Goal: Transaction & Acquisition: Purchase product/service

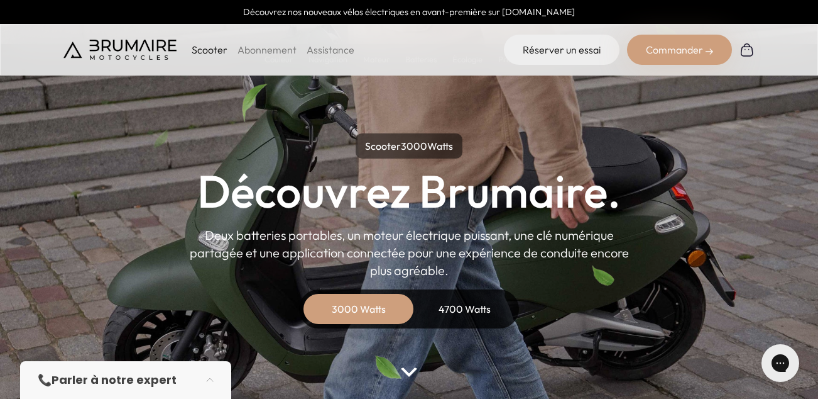
click at [685, 47] on div "Commander" at bounding box center [679, 50] width 105 height 30
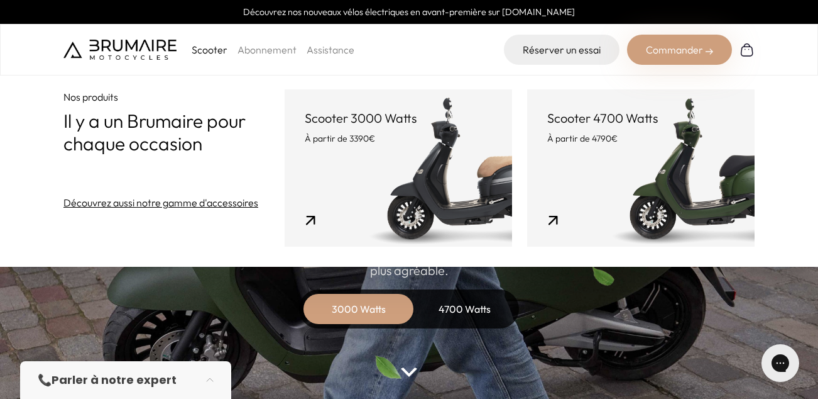
click at [382, 170] on link "Scooter 3000 Watts À partir de 3390€" at bounding box center [399, 167] width 228 height 157
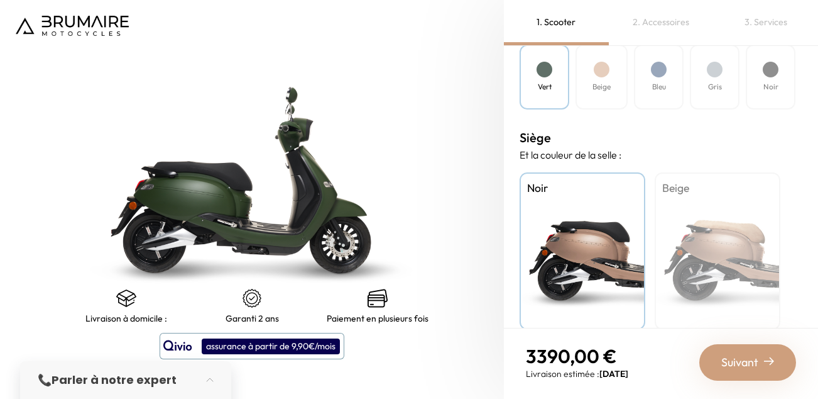
scroll to position [444, 0]
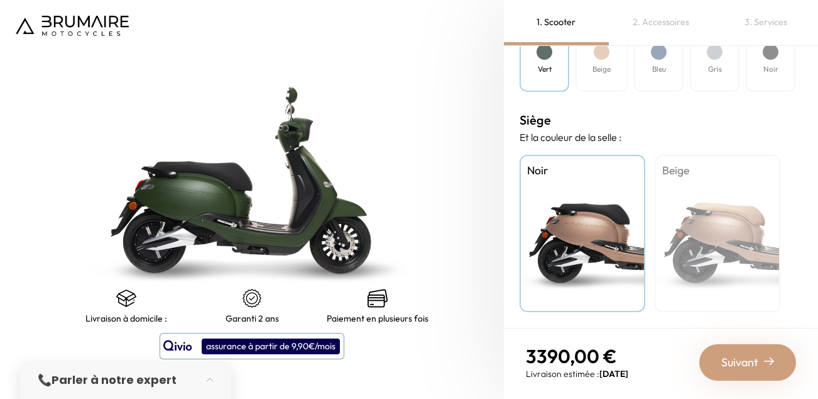
click at [719, 366] on div "Suivant" at bounding box center [748, 362] width 97 height 36
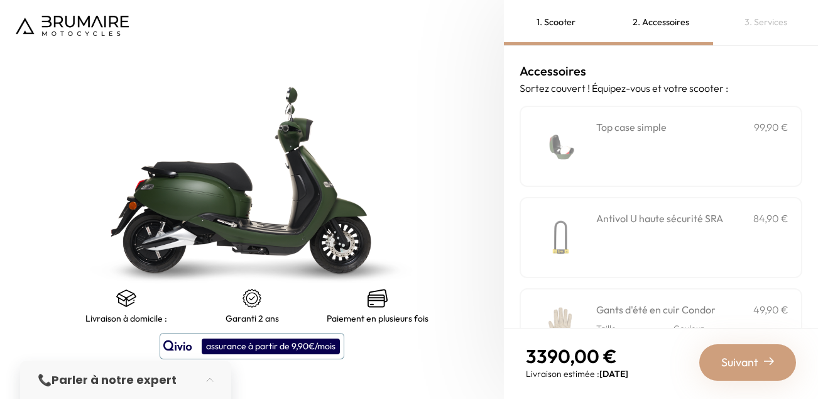
click at [547, 27] on div "1. Scooter" at bounding box center [556, 22] width 105 height 45
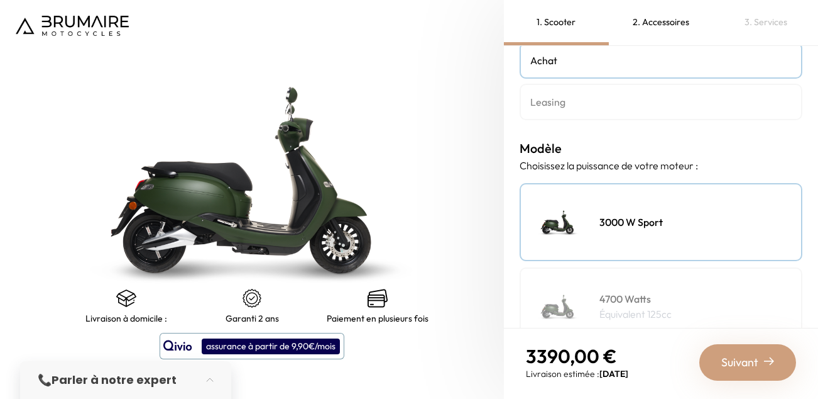
scroll to position [0, 0]
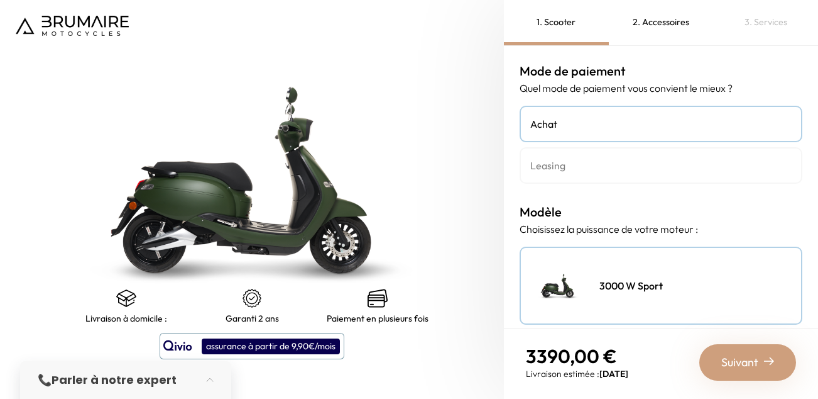
click at [597, 176] on link "Leasing" at bounding box center [661, 165] width 283 height 36
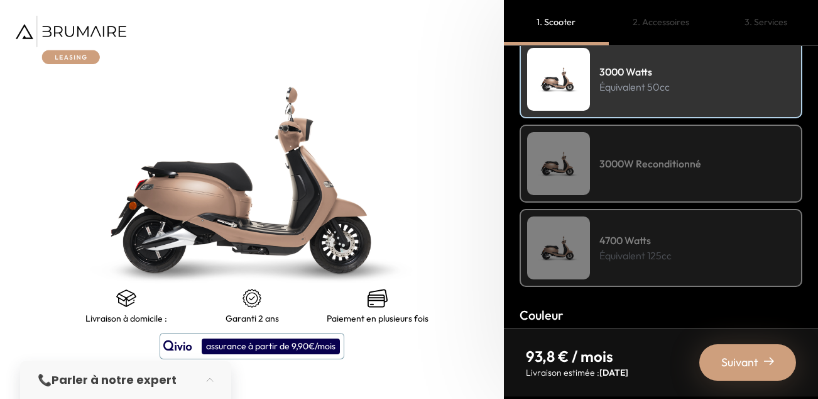
scroll to position [209, 0]
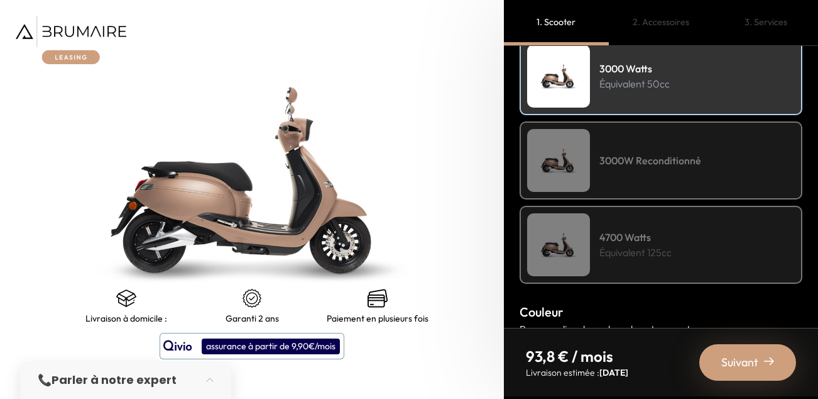
click at [678, 176] on div "3000W Reconditionné" at bounding box center [661, 160] width 283 height 78
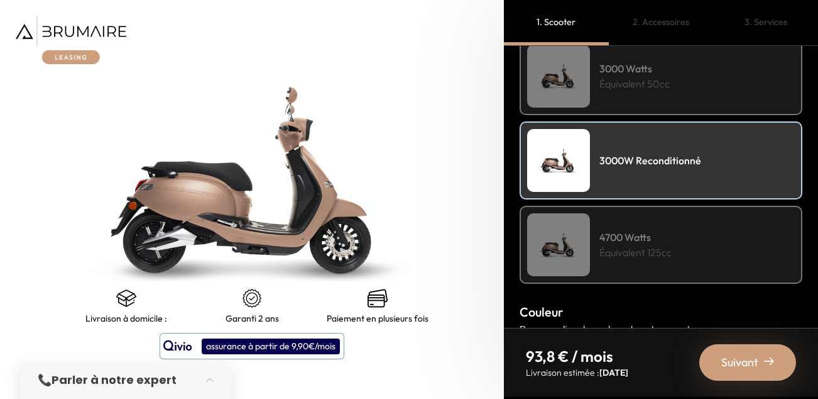
click at [642, 94] on div "3000 Watts Équivalent 50cc" at bounding box center [661, 76] width 283 height 78
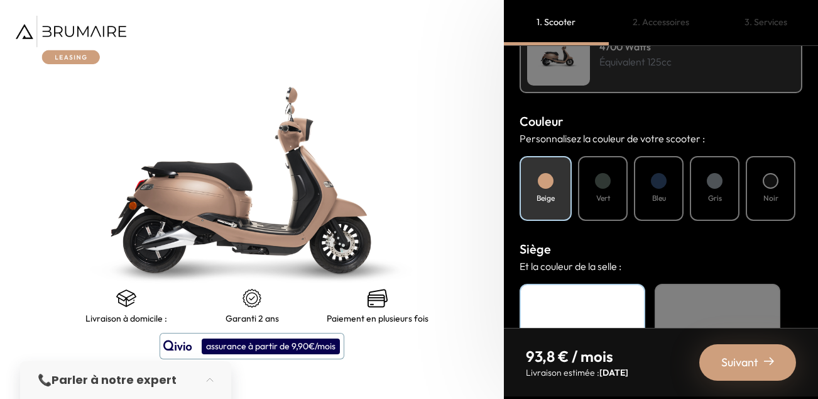
scroll to position [414, 0]
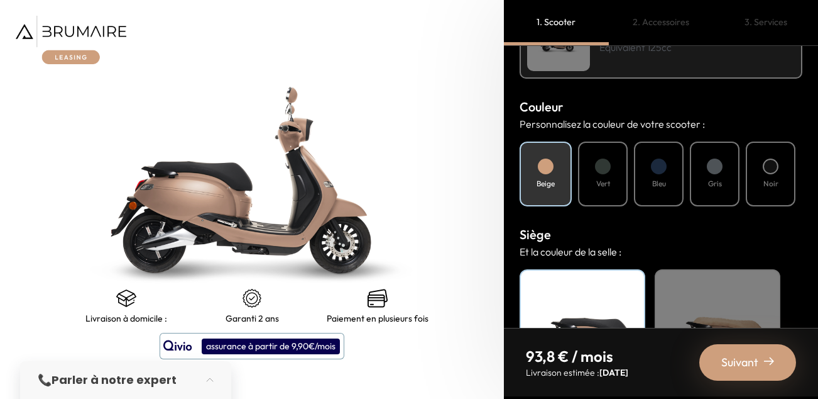
click at [767, 179] on h4 "Noir" at bounding box center [771, 183] width 15 height 11
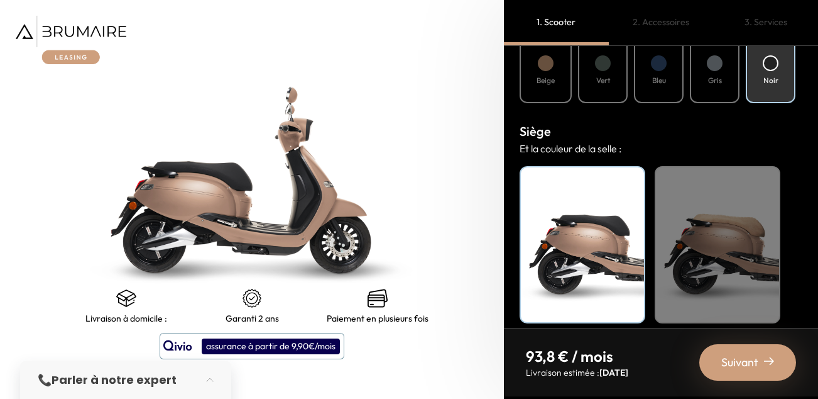
scroll to position [529, 0]
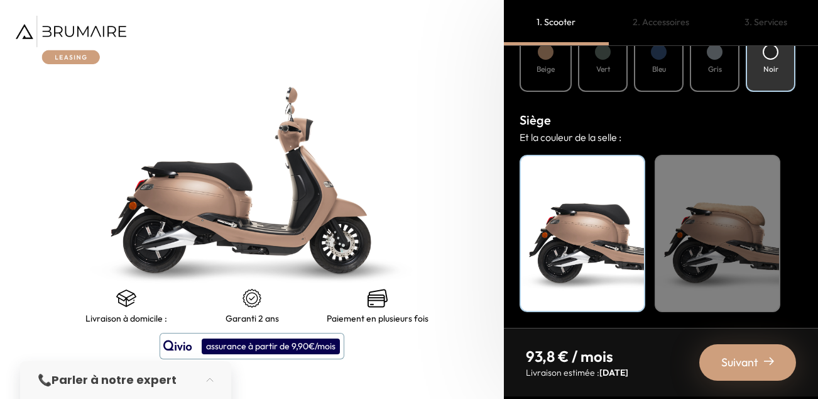
click at [753, 367] on span "Suivant" at bounding box center [740, 362] width 37 height 18
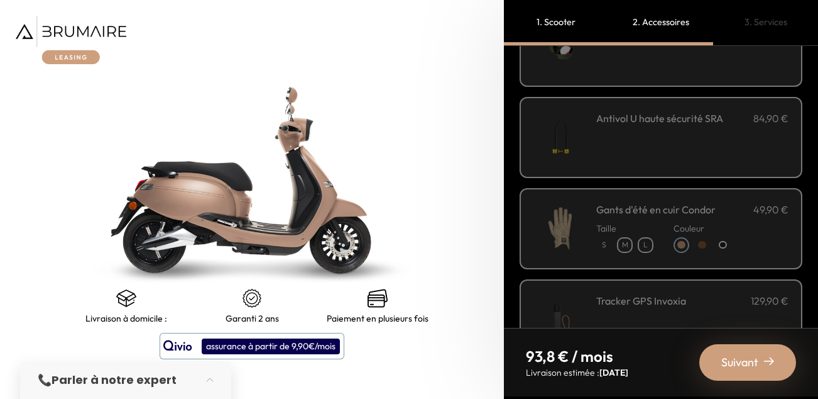
scroll to position [106, 0]
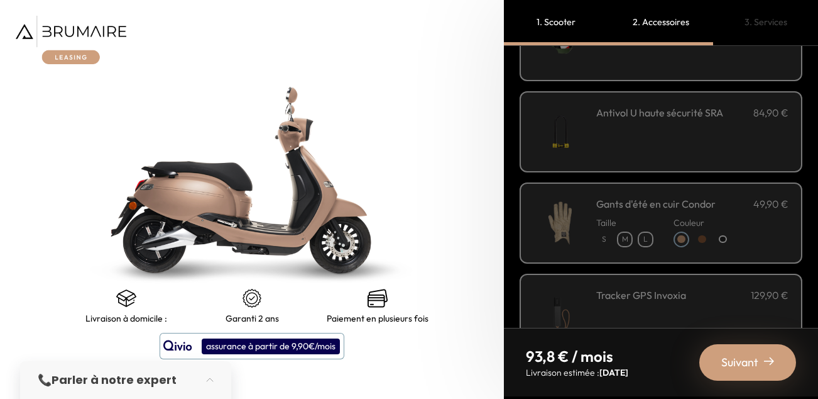
click at [680, 133] on div "Antivol U haute sécurité SRA 84,90 €" at bounding box center [693, 131] width 192 height 53
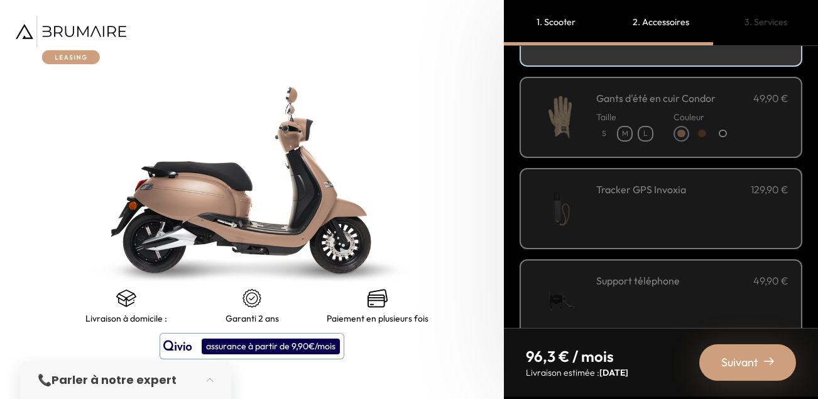
scroll to position [221, 0]
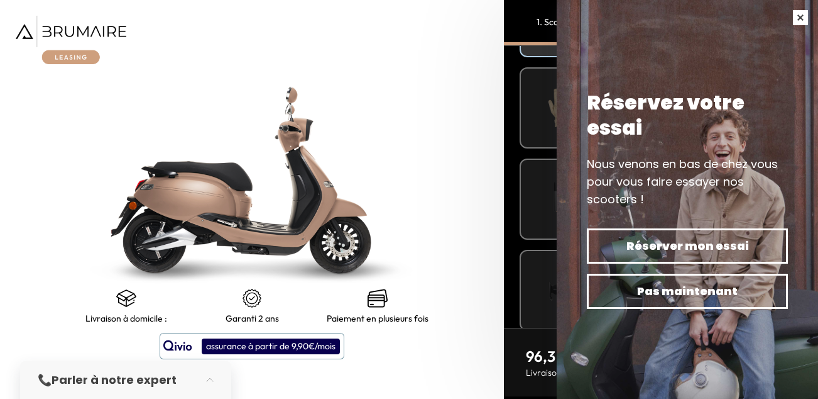
click at [801, 20] on button "button" at bounding box center [800, 17] width 35 height 35
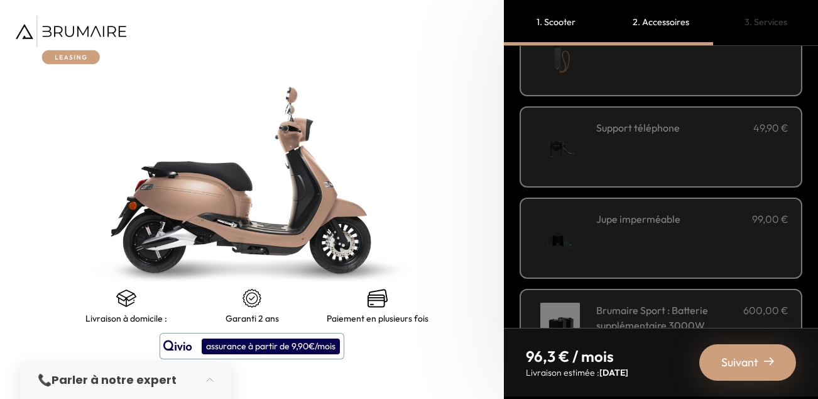
scroll to position [366, 0]
click at [701, 165] on div "Support téléphone 49,90 €" at bounding box center [693, 144] width 192 height 53
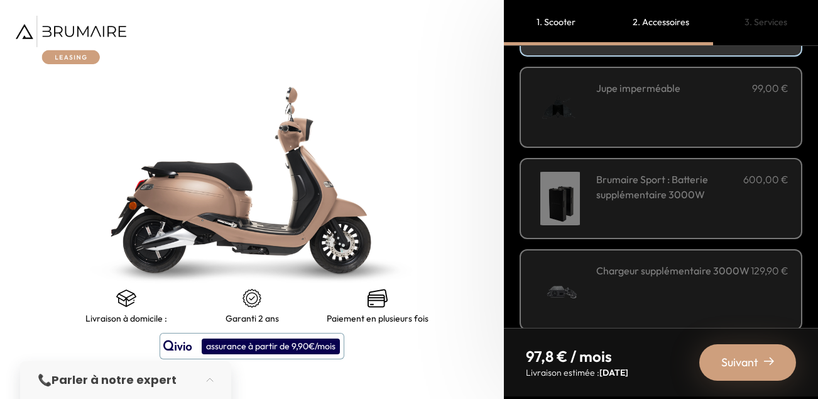
scroll to position [513, 0]
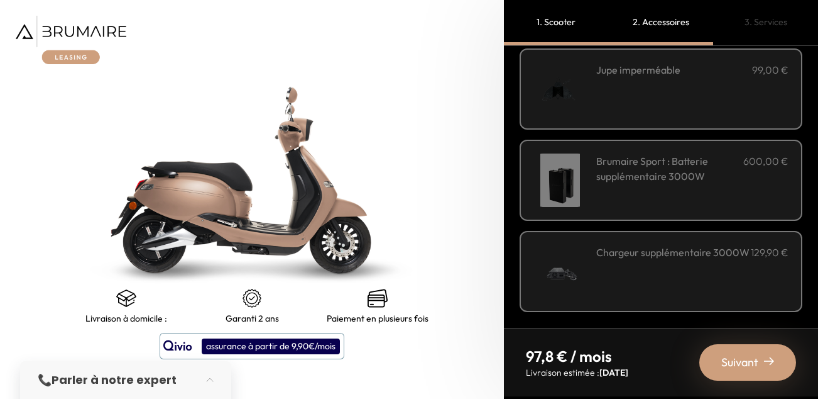
click at [748, 360] on span "Suivant" at bounding box center [740, 362] width 37 height 18
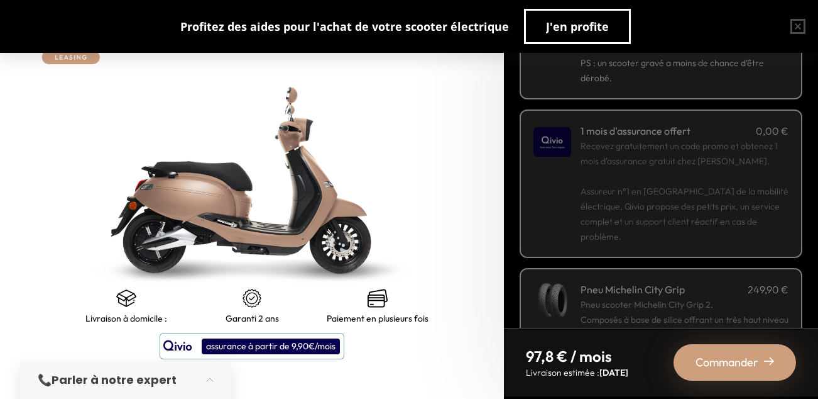
scroll to position [153, 0]
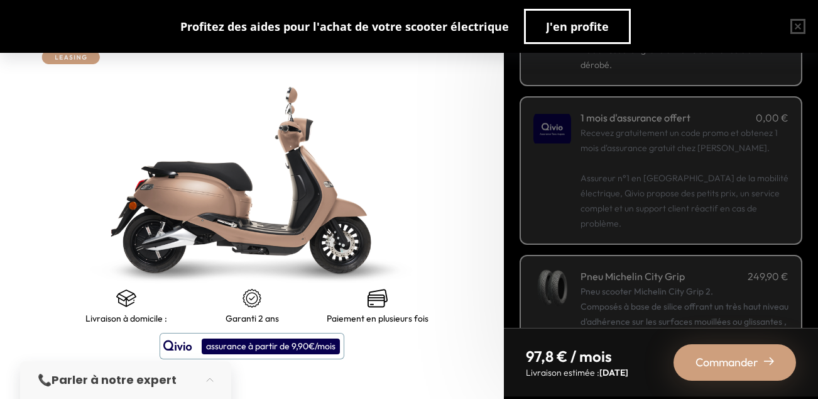
click at [703, 178] on p "Recevez gratuitement un code promo et obtenez 1 mois d'assurance gratuit chez Q…" at bounding box center [685, 178] width 208 height 106
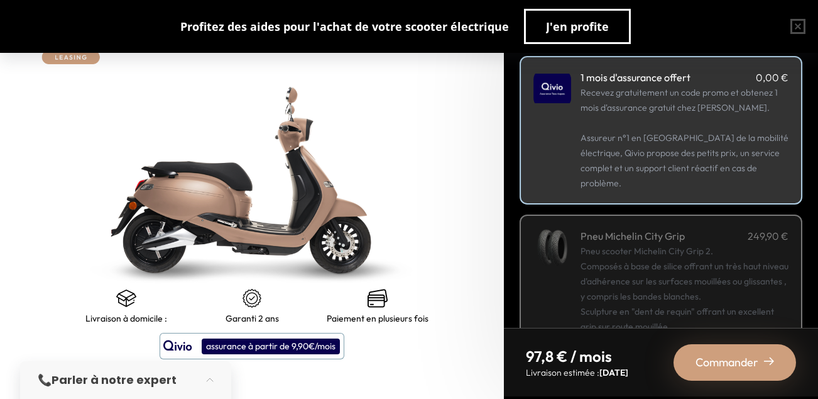
scroll to position [289, 0]
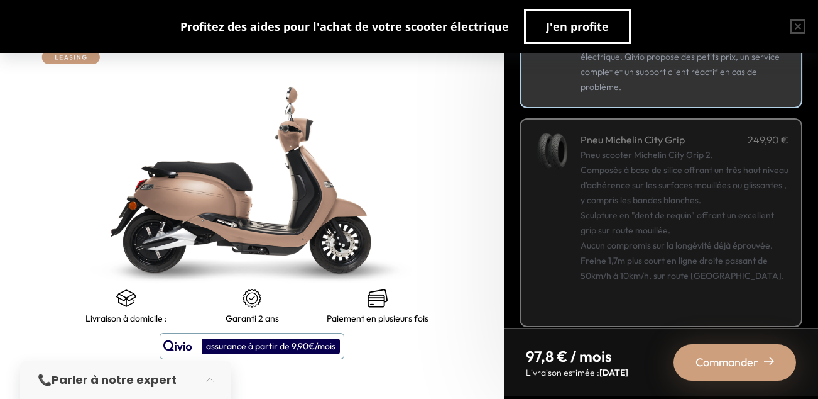
click at [745, 360] on span "Commander" at bounding box center [727, 362] width 63 height 18
